Goal: Task Accomplishment & Management: Manage account settings

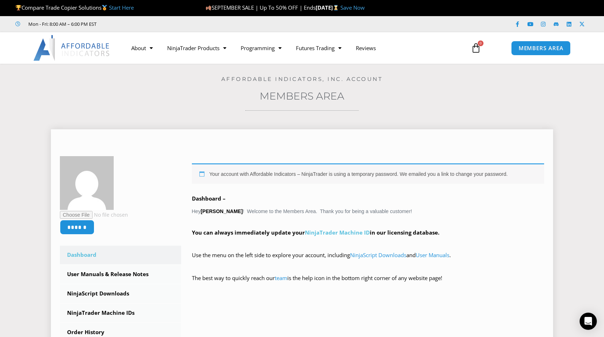
click at [334, 232] on link "NinjaTrader Machine ID" at bounding box center [337, 232] width 65 height 7
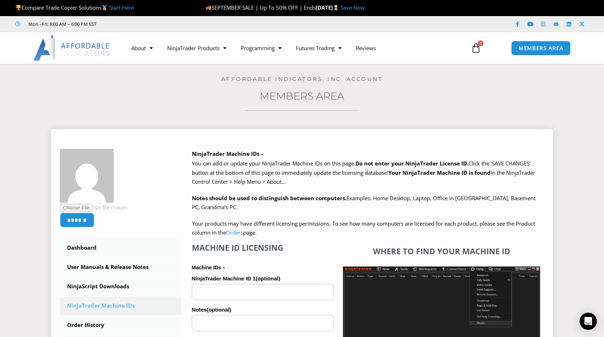
click at [186, 156] on div "NinjaTrader Machine IDs – We are transitioning all NinjaTrader software package…" at bounding box center [362, 312] width 363 height 326
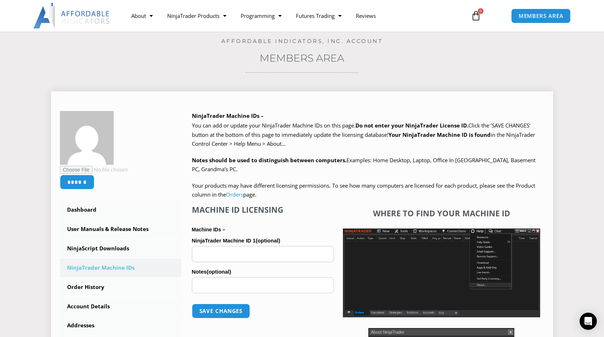
scroll to position [39, 0]
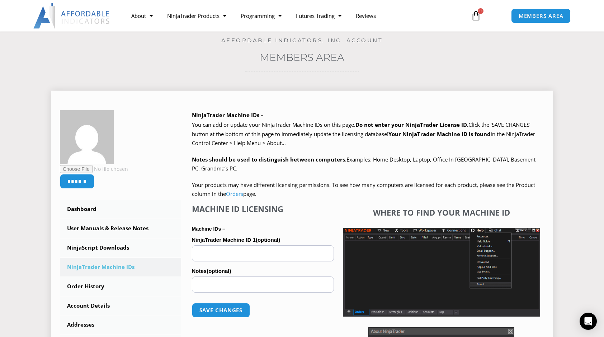
click at [281, 250] on input "NinjaTrader Machine ID 1 (optional)" at bounding box center [263, 254] width 142 height 16
paste input "**********"
type input "**********"
click at [222, 314] on button "Save changes" at bounding box center [220, 310] width 61 height 15
click at [219, 308] on button "Save changes" at bounding box center [220, 310] width 61 height 15
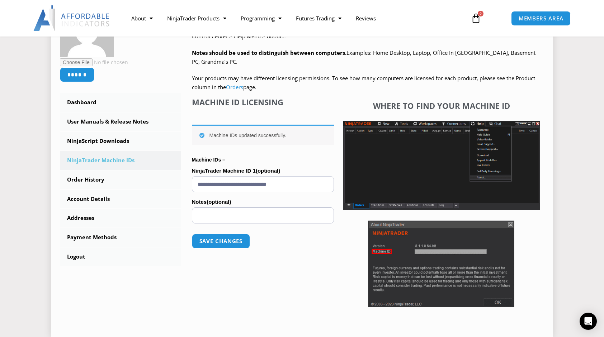
scroll to position [146, 0]
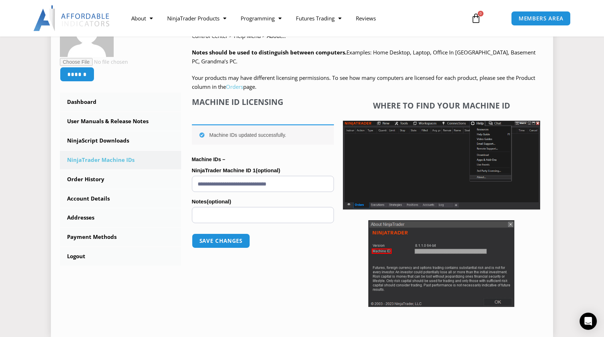
click at [237, 84] on link "Orders" at bounding box center [234, 86] width 17 height 7
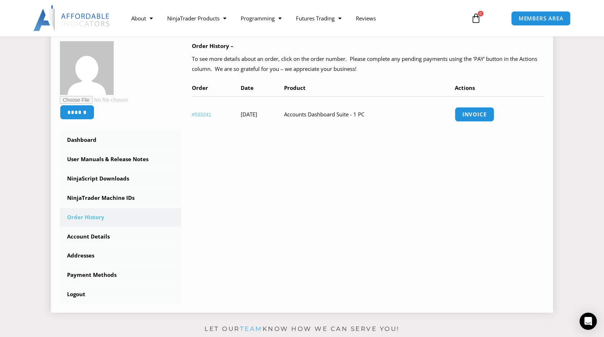
scroll to position [108, 0]
click at [101, 178] on link "NinjaScript Downloads" at bounding box center [120, 178] width 121 height 19
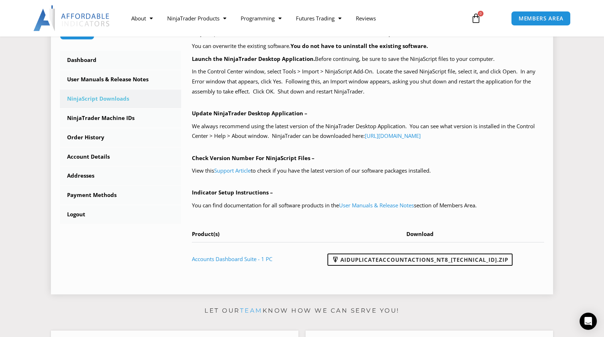
scroll to position [189, 0]
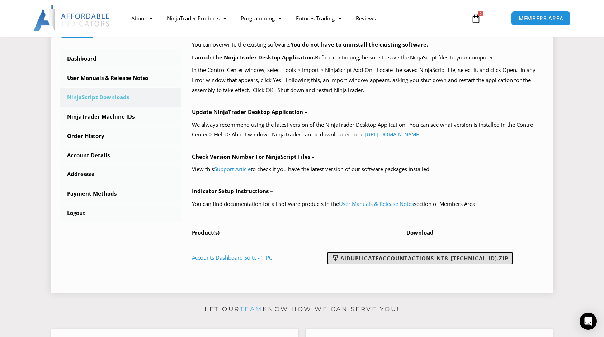
click at [373, 258] on link "AIDuplicateAccountActions_NT8_25.9.18.2.zip" at bounding box center [419, 258] width 185 height 12
click at [577, 72] on section "****** Dashboard Subscriptions User Manuals & Release Notes NinjaScript Downloa…" at bounding box center [302, 113] width 568 height 369
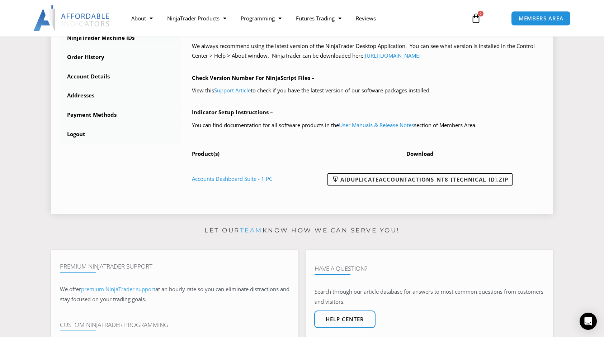
scroll to position [268, 0]
click at [402, 124] on link "User Manuals & Release Notes" at bounding box center [376, 125] width 75 height 7
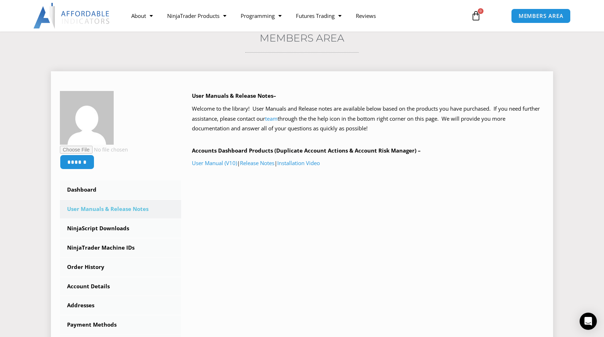
scroll to position [50, 0]
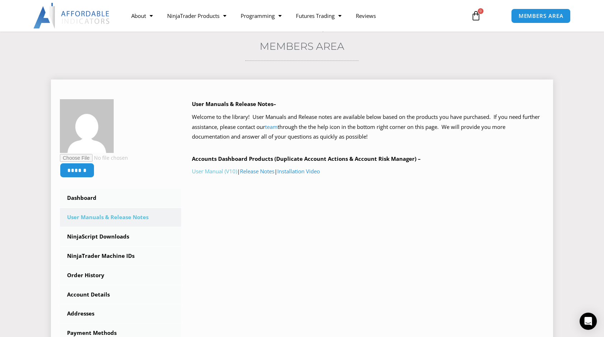
click at [209, 173] on link "User Manual (V10)" at bounding box center [214, 171] width 45 height 7
click at [534, 16] on span "MEMBERS AREA" at bounding box center [540, 16] width 49 height 6
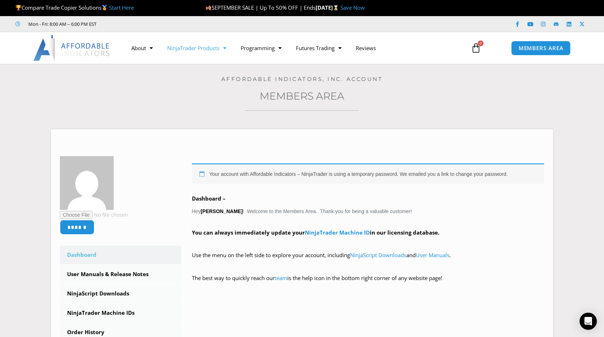
click at [187, 46] on link "NinjaTrader Products" at bounding box center [197, 48] width 74 height 16
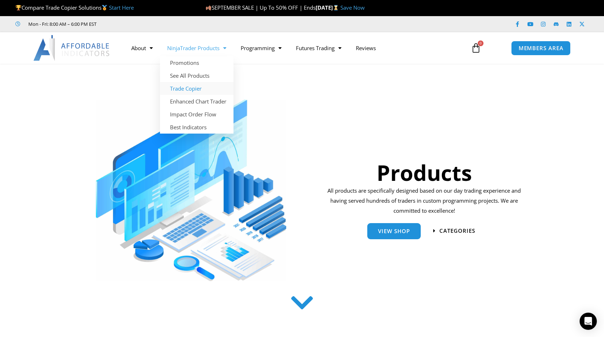
click at [183, 90] on link "Trade Copier" at bounding box center [197, 88] width 74 height 13
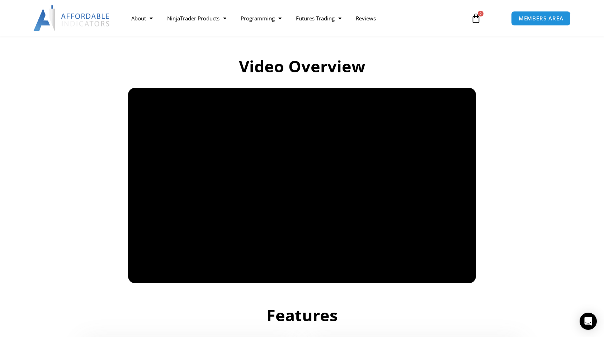
scroll to position [466, 0]
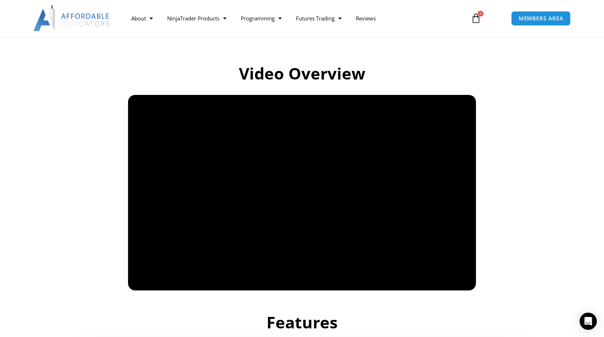
click at [507, 294] on section "Features" at bounding box center [302, 317] width 604 height 46
